Goal: Communication & Community: Participate in discussion

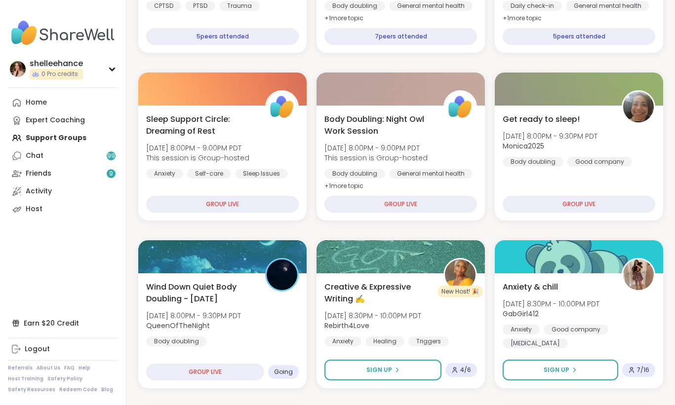
scroll to position [383, 0]
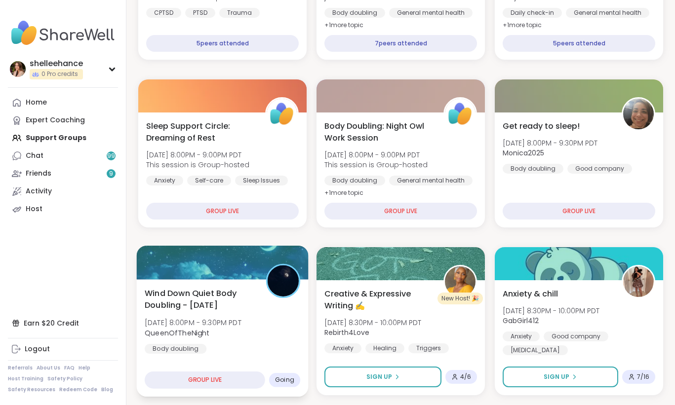
click at [286, 341] on div "Wind Down Quiet Body Doubling - [DATE] [DATE] 8:00PM - 9:30PM PDT QueenOfTheNig…" at bounding box center [222, 320] width 155 height 67
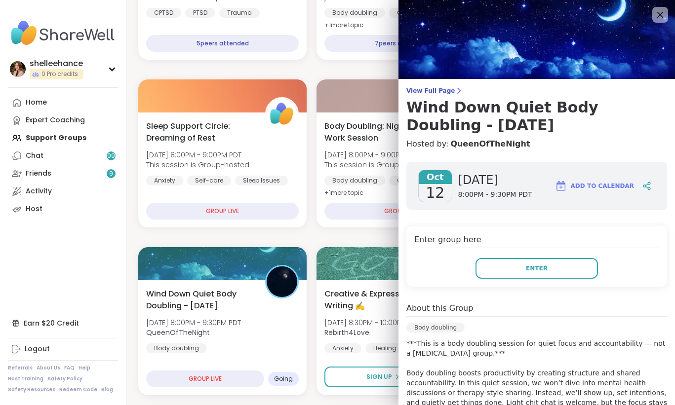
click at [490, 280] on div "Enter group here Enter" at bounding box center [536, 256] width 261 height 61
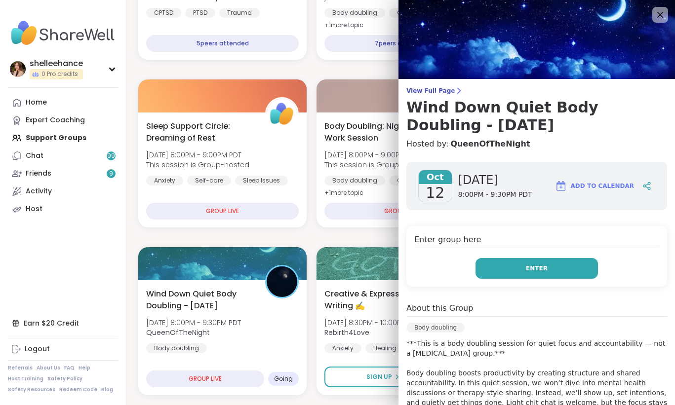
click at [494, 270] on button "Enter" at bounding box center [536, 268] width 122 height 21
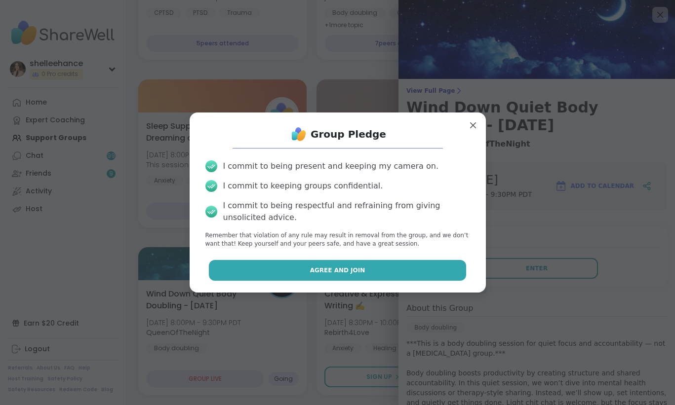
click at [285, 274] on button "Agree and Join" at bounding box center [337, 270] width 257 height 21
